Goal: Navigation & Orientation: Go to known website

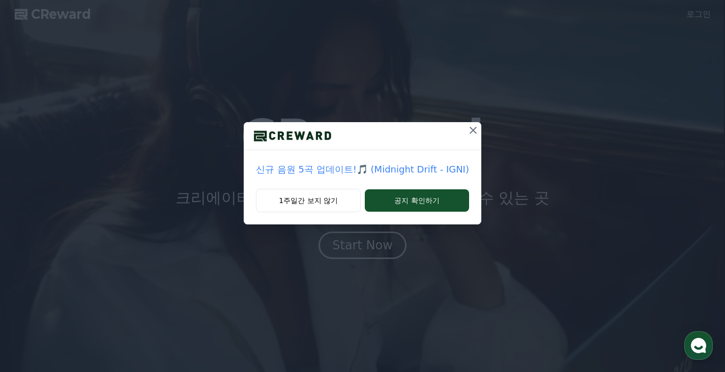
click at [469, 130] on icon at bounding box center [473, 130] width 12 height 12
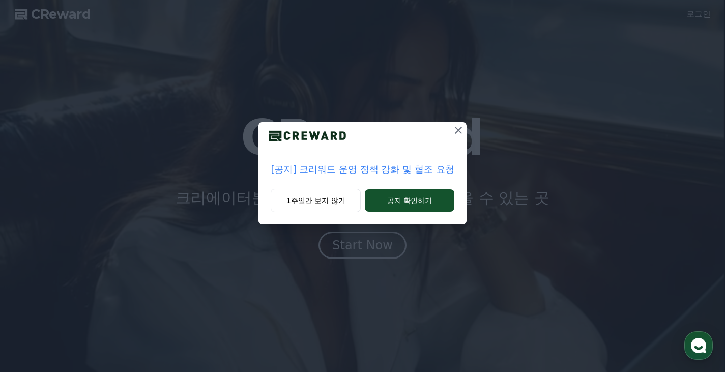
click at [461, 130] on icon at bounding box center [458, 130] width 12 height 12
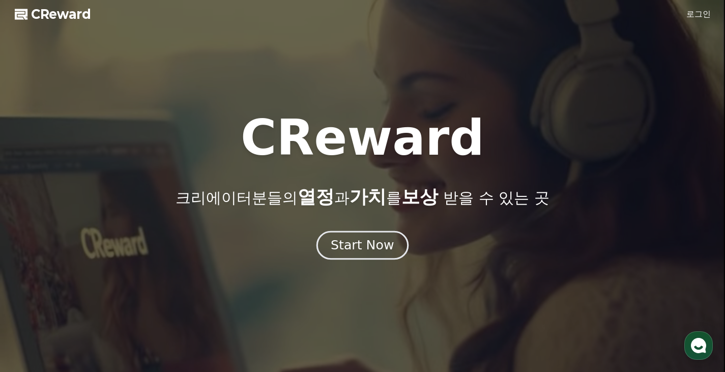
click at [370, 253] on div "Start Now" at bounding box center [362, 245] width 63 height 17
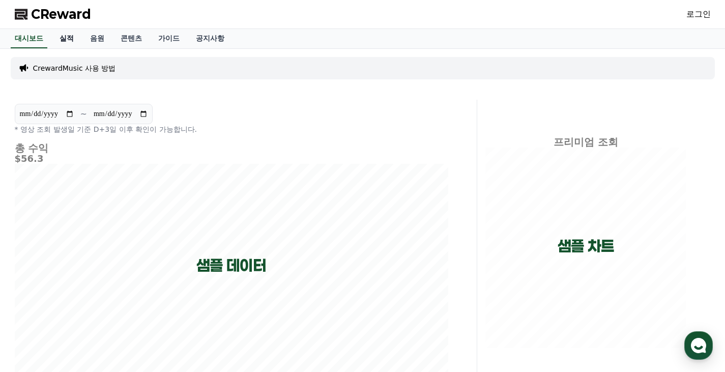
click at [68, 39] on link "실적" at bounding box center [66, 38] width 31 height 19
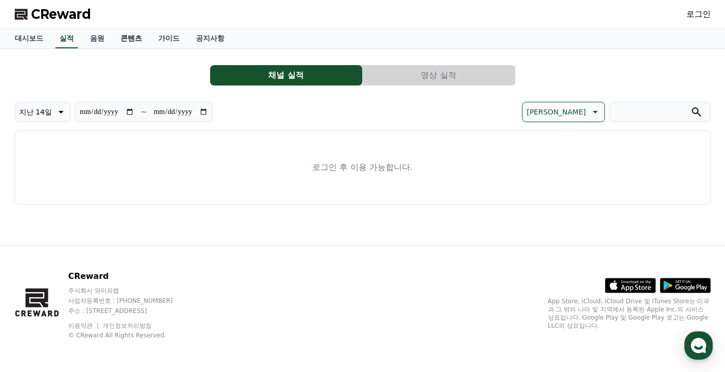
click at [130, 41] on link "콘텐츠" at bounding box center [131, 38] width 38 height 19
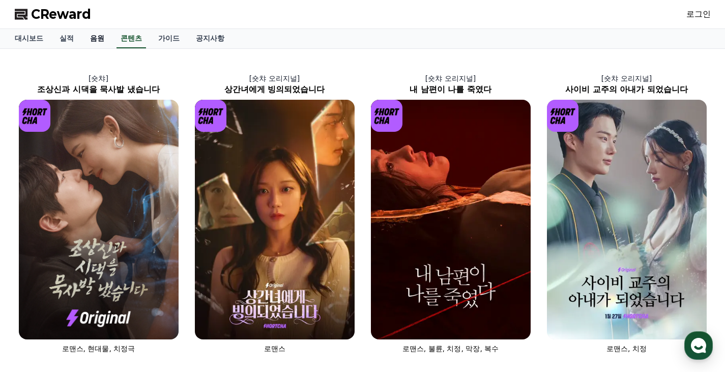
click at [101, 40] on link "음원" at bounding box center [97, 38] width 31 height 19
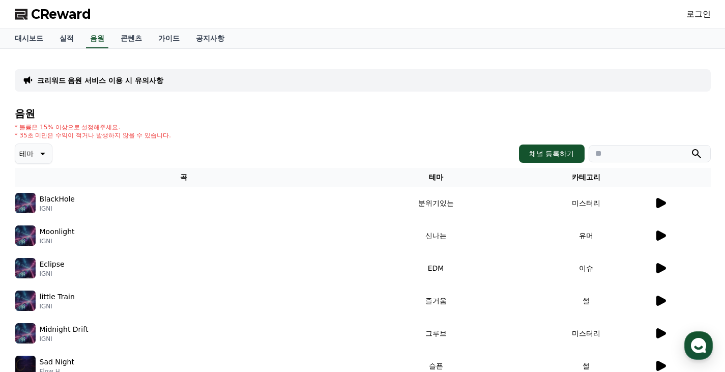
click at [68, 18] on span "CReward" at bounding box center [61, 14] width 60 height 16
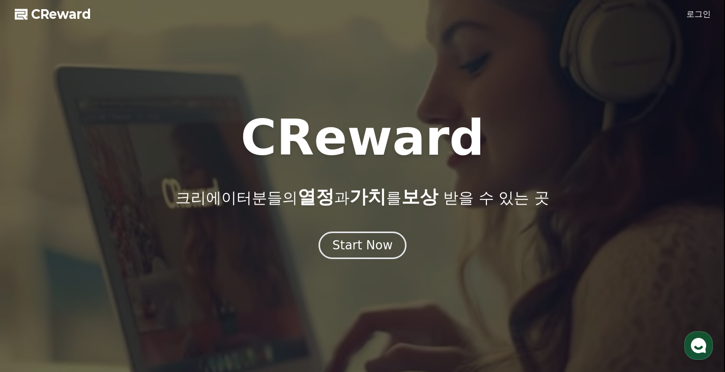
click at [699, 16] on link "로그인" at bounding box center [698, 14] width 24 height 12
